Goal: Task Accomplishment & Management: Use online tool/utility

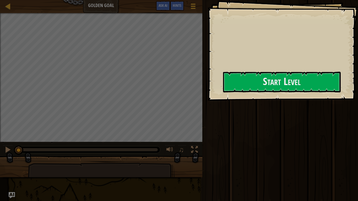
click at [276, 61] on div "Goals Start Level Error loading from server. Try refreshing the page. You'll ne…" at bounding box center [283, 50] width 151 height 101
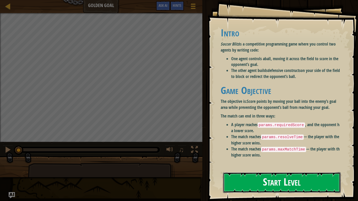
click at [297, 182] on button "Start Level" at bounding box center [282, 183] width 118 height 21
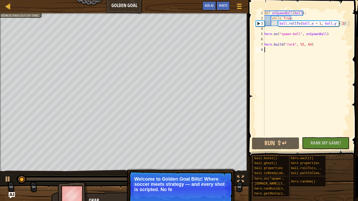
click at [295, 70] on div "def onSpawnBall ( ball ) : while True : ball . rollTo ( ball . x + 1 , ball . y…" at bounding box center [307, 78] width 87 height 136
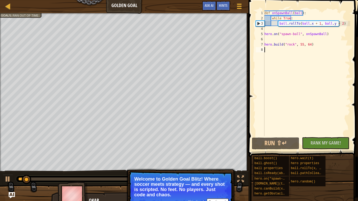
click at [293, 52] on div "def onSpawnBall ( ball ) : while True : ball . rollTo ( ball . x + 1 , ball . y…" at bounding box center [307, 78] width 87 height 136
click at [337, 174] on div "ball.boost() ball.ghost() ball properties ball.isReady(ability) hero.on("spawn-…" at bounding box center [304, 176] width 102 height 41
click at [288, 139] on button "Run ⇧↵" at bounding box center [275, 144] width 47 height 12
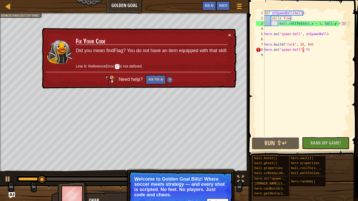
click at [232, 36] on div "× Fix Your Code Did you mean findFlag? You do not have an item equipped with th…" at bounding box center [139, 58] width 196 height 61
click at [303, 50] on div "def onSpawnBall ( ball ) : while True : ball . rollTo ( ball . x + 1 , ball . y…" at bounding box center [307, 78] width 87 height 136
click at [304, 50] on div "def onSpawnBall ( ball ) : while True : ball . rollTo ( ball . x + 1 , ball . y…" at bounding box center [307, 78] width 87 height 136
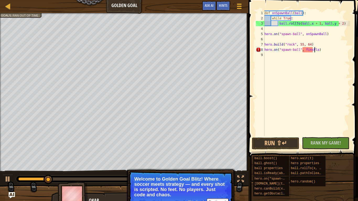
scroll to position [2, 4]
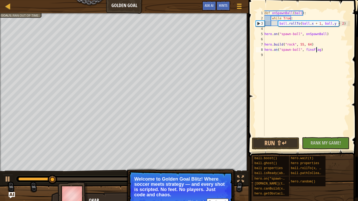
click at [309, 50] on div "def onSpawnBall ( ball ) : while True : ball . rollTo ( ball . x + 1 , ball . y…" at bounding box center [307, 78] width 87 height 136
type textarea "hero.on("spawn-ball", findFlag)"
click at [296, 140] on button "Run ⇧↵" at bounding box center [275, 144] width 47 height 12
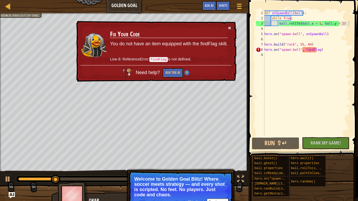
click at [229, 29] on button "×" at bounding box center [229, 28] width 3 height 6
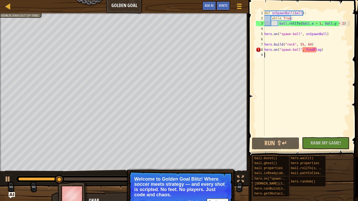
click at [282, 60] on div "def onSpawnBall ( ball ) : while True : ball . rollTo ( ball . x + 1 , ball . y…" at bounding box center [307, 78] width 87 height 136
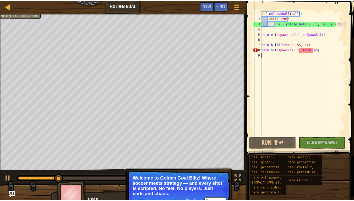
scroll to position [2, 0]
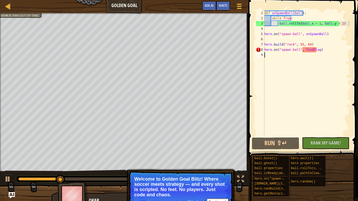
drag, startPoint x: 282, startPoint y: 66, endPoint x: 270, endPoint y: 47, distance: 21.8
click at [282, 65] on div "def onSpawnBall ( ball ) : while True : ball . rollTo ( ball . x + 1 , ball . y…" at bounding box center [307, 78] width 87 height 136
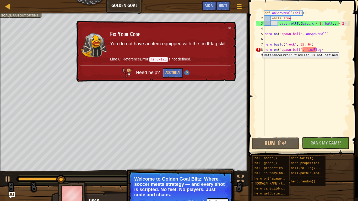
click at [259, 49] on div "8" at bounding box center [260, 49] width 9 height 5
type textarea "hero.on("spawn-ball", findFlag)"
click at [230, 26] on button "×" at bounding box center [229, 28] width 3 height 6
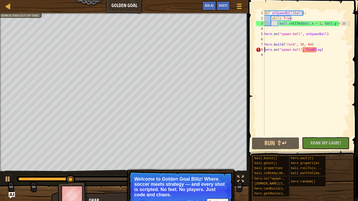
click at [246, 176] on div "♫" at bounding box center [124, 178] width 249 height 16
click at [240, 178] on div at bounding box center [240, 179] width 7 height 7
click at [6, 9] on div at bounding box center [8, 6] width 7 height 7
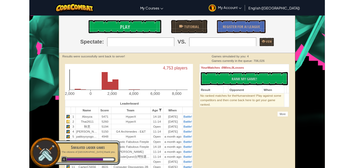
scroll to position [79, 0]
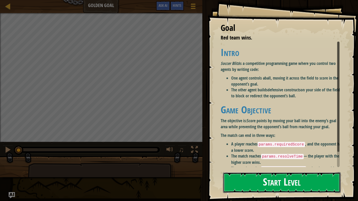
click at [260, 176] on button "Start Level" at bounding box center [282, 183] width 118 height 21
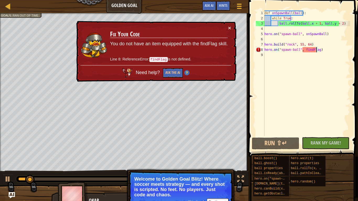
drag, startPoint x: 316, startPoint y: 50, endPoint x: 316, endPoint y: 54, distance: 3.9
click at [316, 50] on div "def onSpawnBall ( ball ) : while True : ball . rollTo ( ball . x + 1 , ball . y…" at bounding box center [307, 78] width 87 height 136
type textarea "hero.on("spawn-ball", findFlag)"
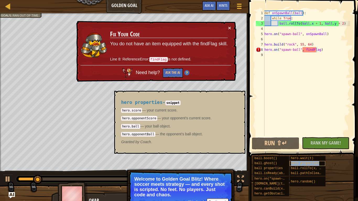
click at [305, 163] on span "hero properties" at bounding box center [305, 164] width 28 height 4
click at [279, 55] on div "def onSpawnBall ( ball ) : while True : ball . rollTo ( ball . x + 1 , ball . y…" at bounding box center [307, 78] width 87 height 136
drag, startPoint x: 133, startPoint y: 110, endPoint x: 160, endPoint y: 110, distance: 27.3
click at [160, 110] on p "hero.score — your current score." at bounding box center [178, 110] width 115 height 5
click at [177, 111] on p "hero.score — your current score." at bounding box center [178, 110] width 115 height 5
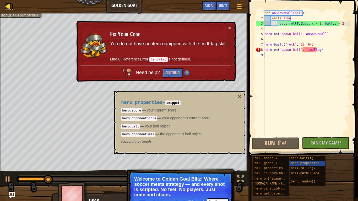
click at [9, 8] on div at bounding box center [8, 6] width 7 height 7
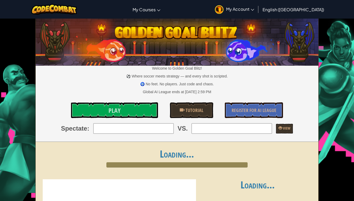
click at [9, 8] on div "Toggle navigation My Courses CodeCombat Classroom Ozaria Classroom AI League Es…" at bounding box center [177, 9] width 357 height 19
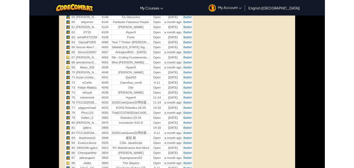
scroll to position [630, 0]
